Goal: Transaction & Acquisition: Book appointment/travel/reservation

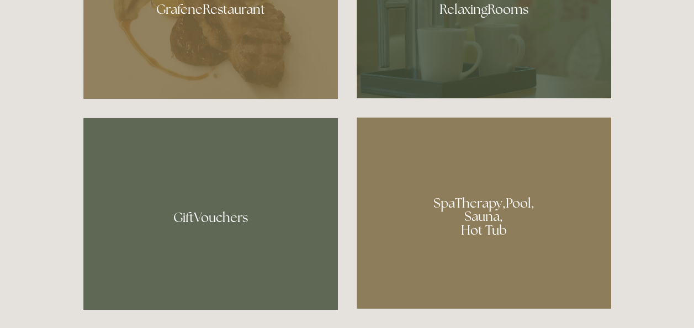
scroll to position [718, 0]
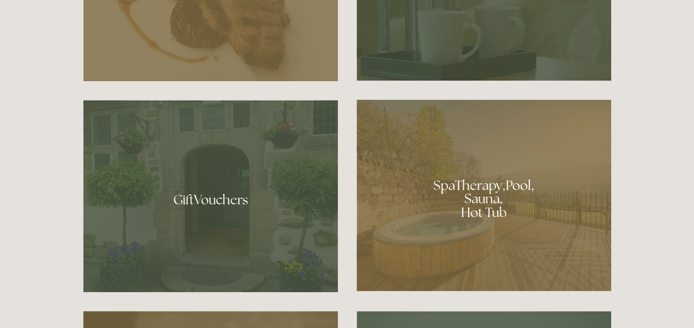
click at [492, 198] on div at bounding box center [484, 195] width 255 height 192
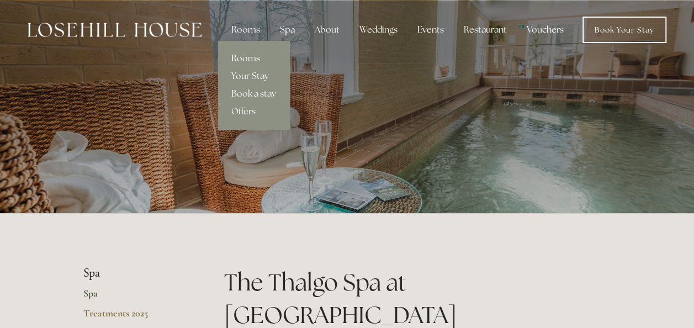
click at [247, 57] on link "Rooms" at bounding box center [253, 59] width 71 height 18
